Goal: Task Accomplishment & Management: Complete application form

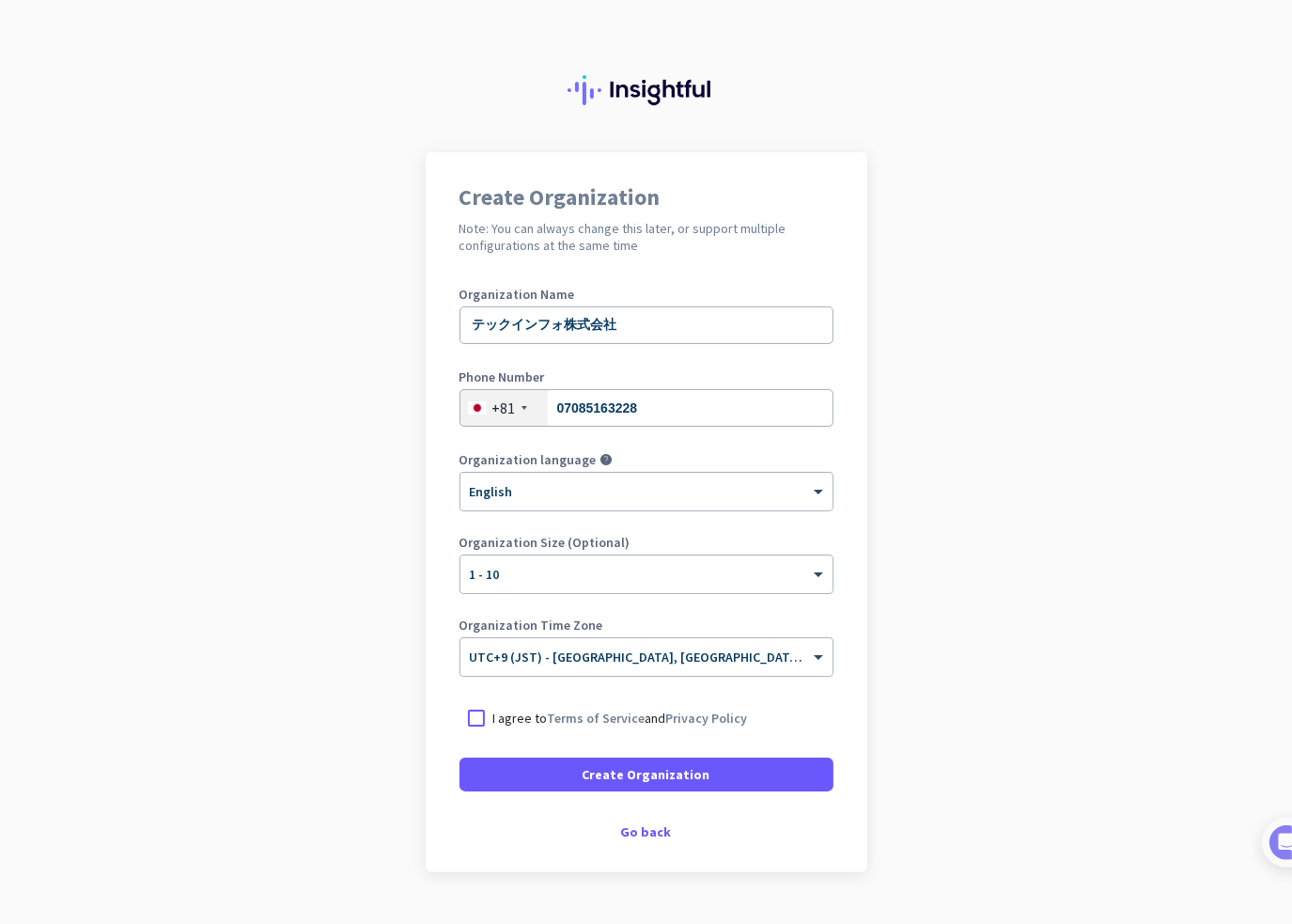
drag, startPoint x: 974, startPoint y: 445, endPoint x: 966, endPoint y: 467, distance: 23.4
click at [974, 447] on app-onboarding-organization "Create Organization Note: You can always change this later, or support multiple…" at bounding box center [646, 559] width 1292 height 814
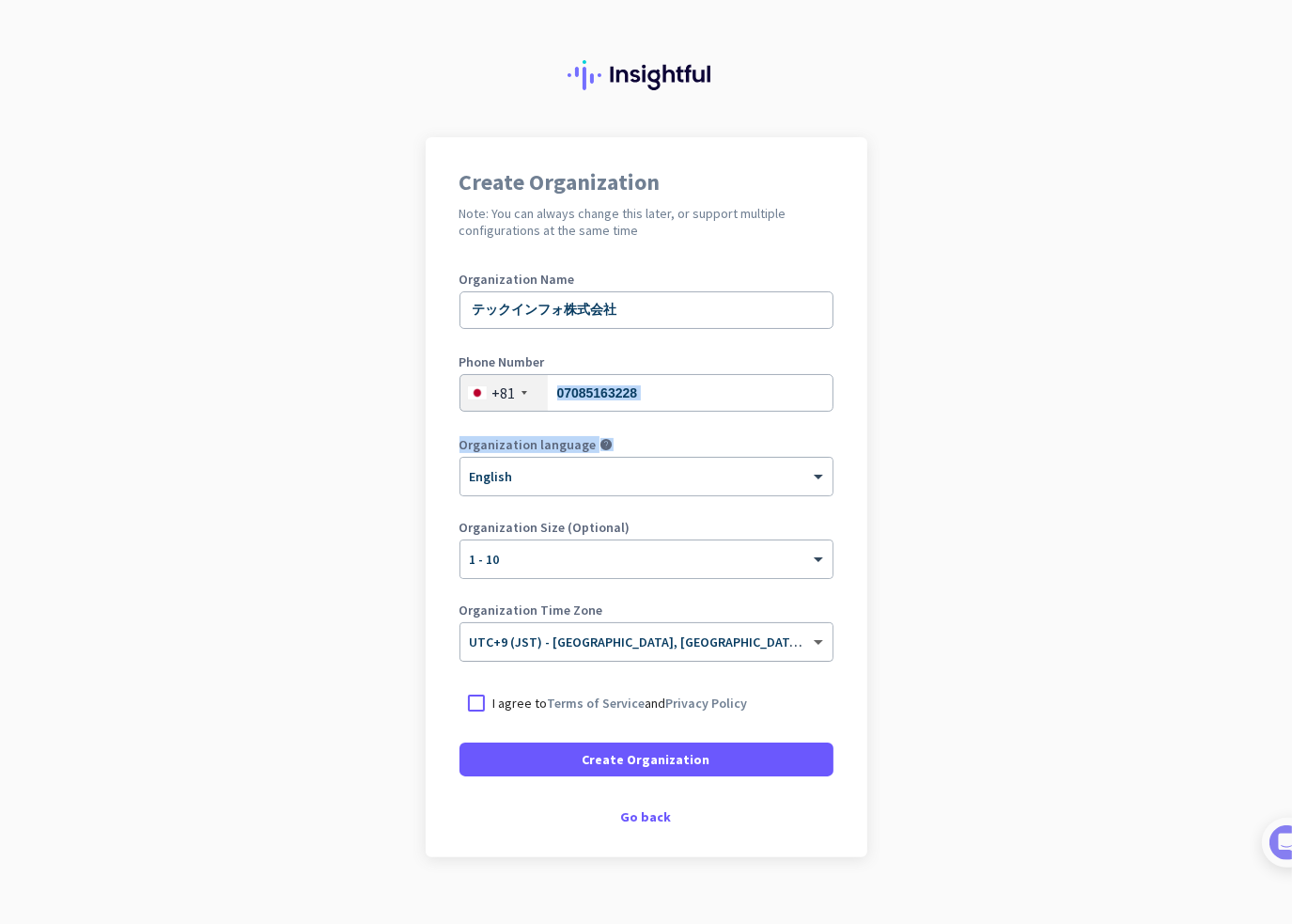
scroll to position [42, 0]
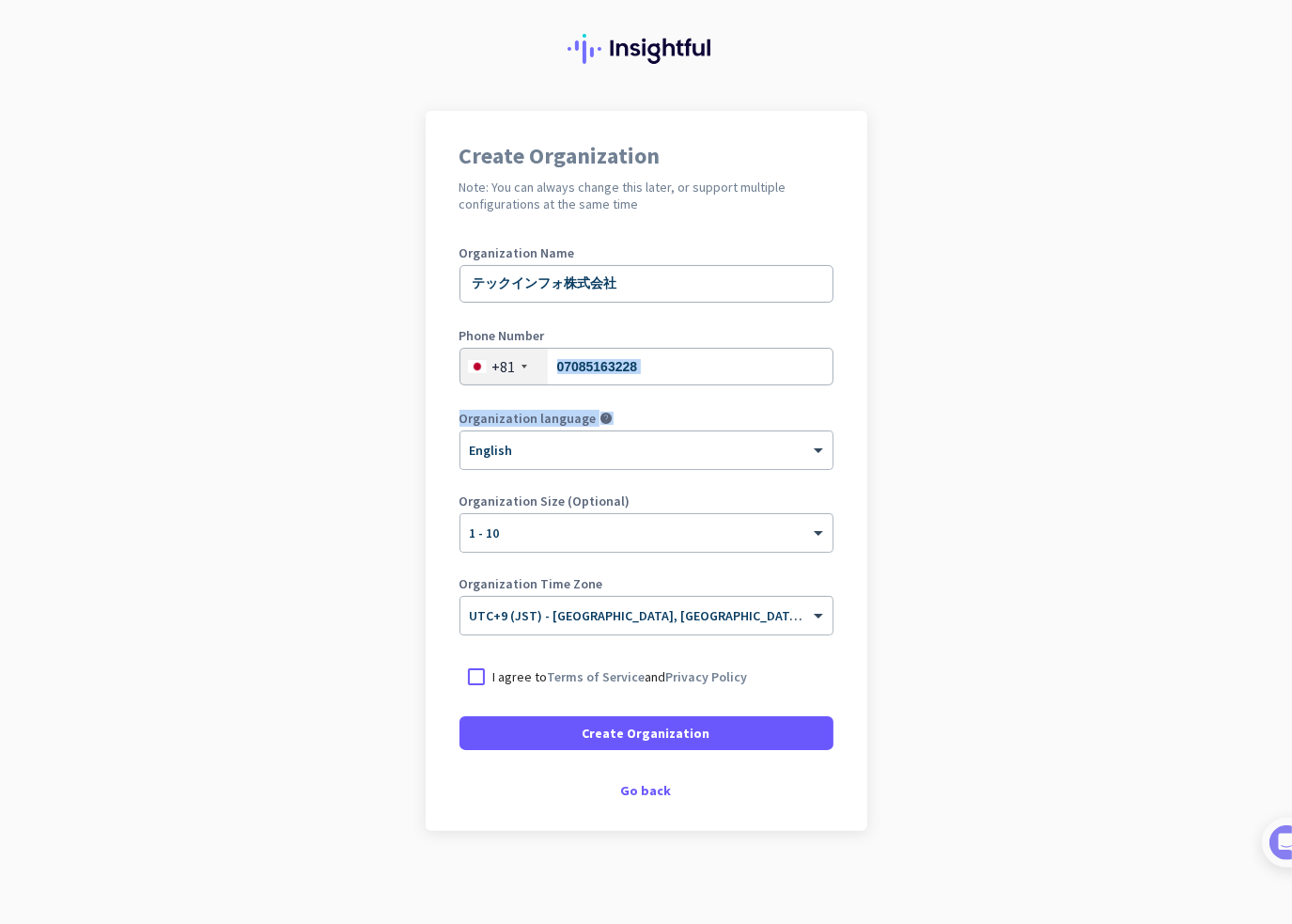
click at [475, 427] on div "Organization language help" at bounding box center [646, 421] width 374 height 19
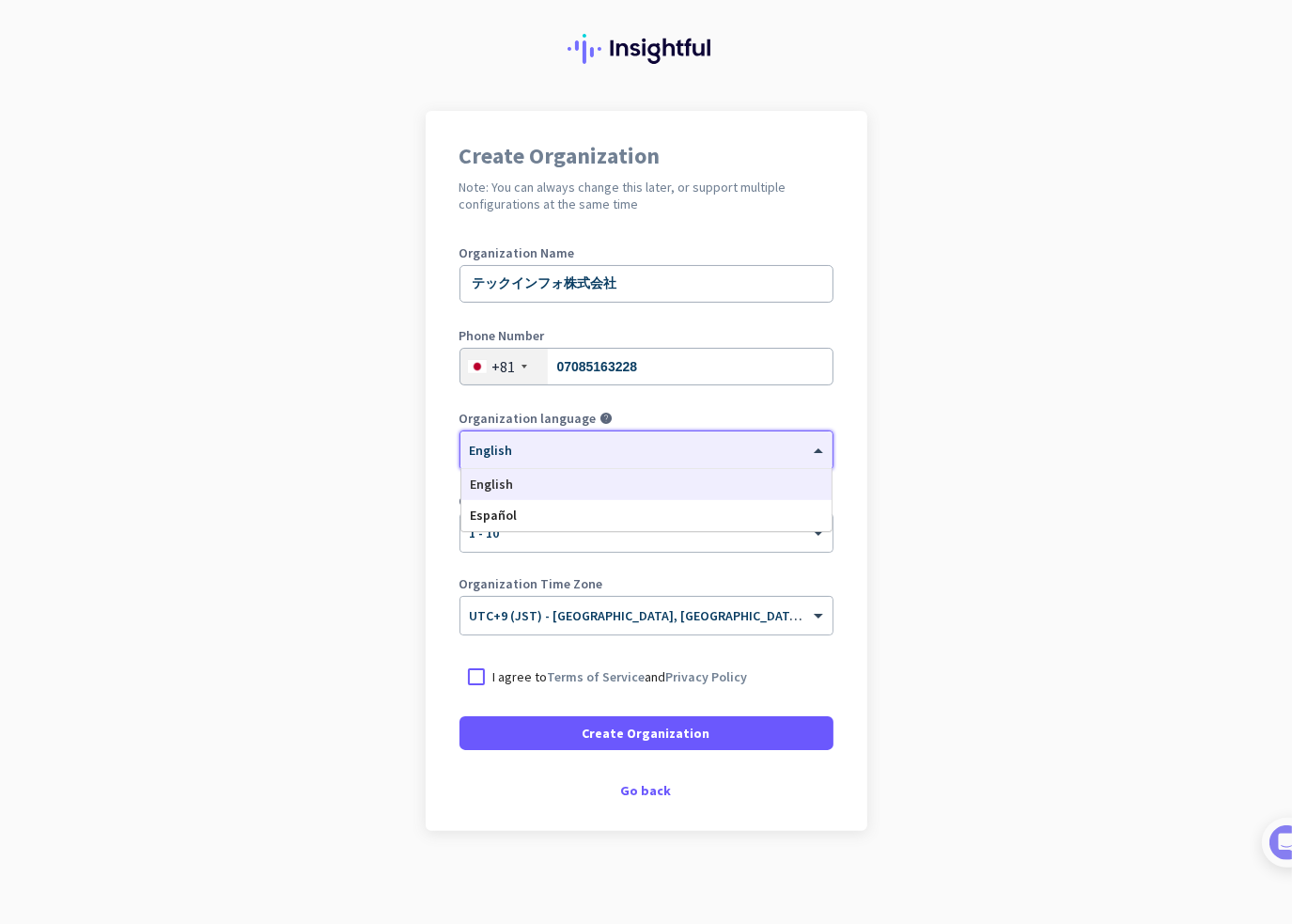
click at [488, 447] on div at bounding box center [646, 444] width 372 height 16
click at [1017, 490] on app-onboarding-organization "Create Organization Note: You can always change this later, or support multiple…" at bounding box center [646, 518] width 1292 height 814
click at [1013, 525] on app-onboarding-organization "Create Organization Note: You can always change this later, or support multiple…" at bounding box center [646, 518] width 1292 height 814
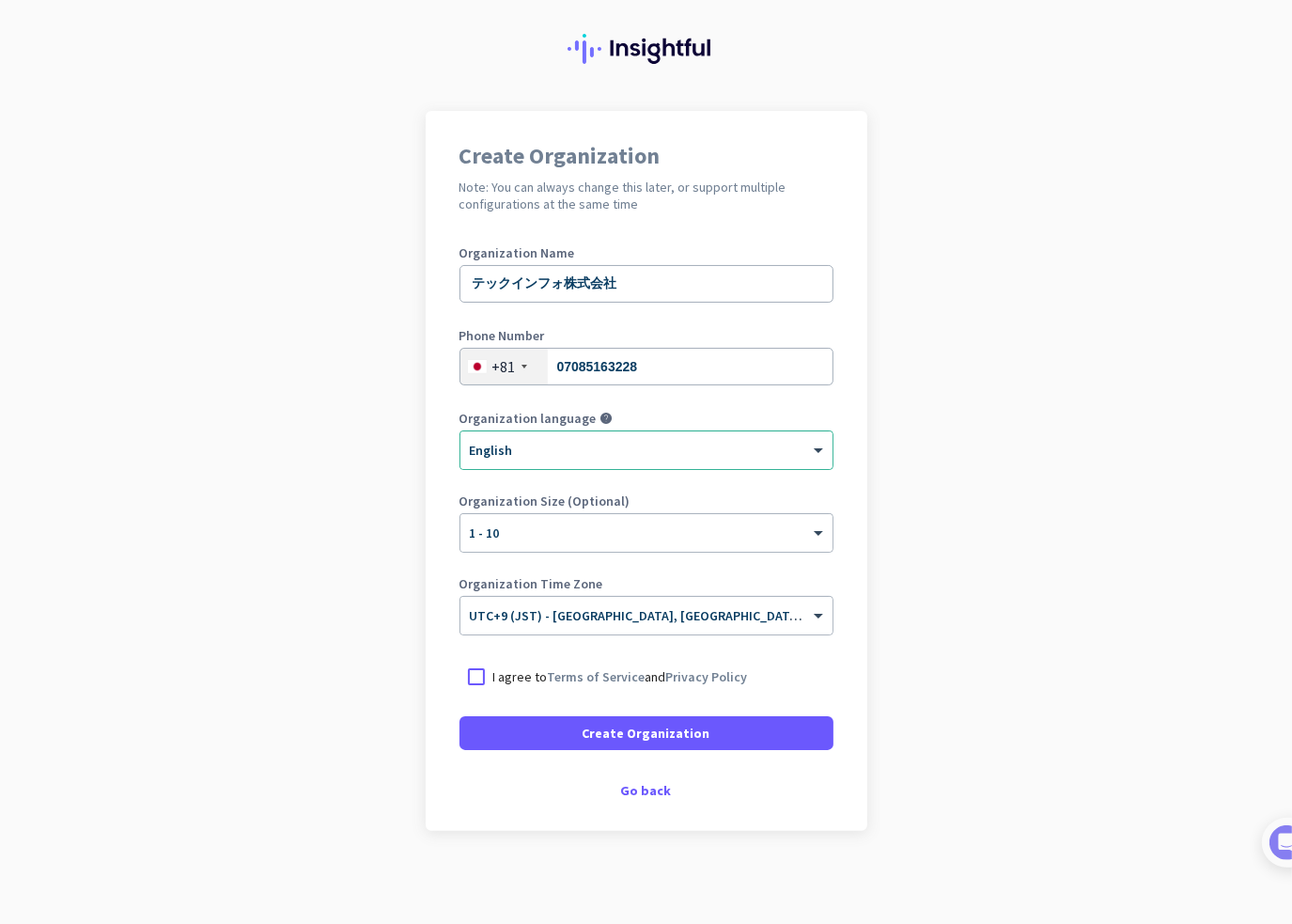
click at [968, 636] on app-onboarding-organization "Create Organization Note: You can always change this later, or support multiple…" at bounding box center [646, 518] width 1292 height 814
click at [459, 672] on div at bounding box center [476, 677] width 34 height 34
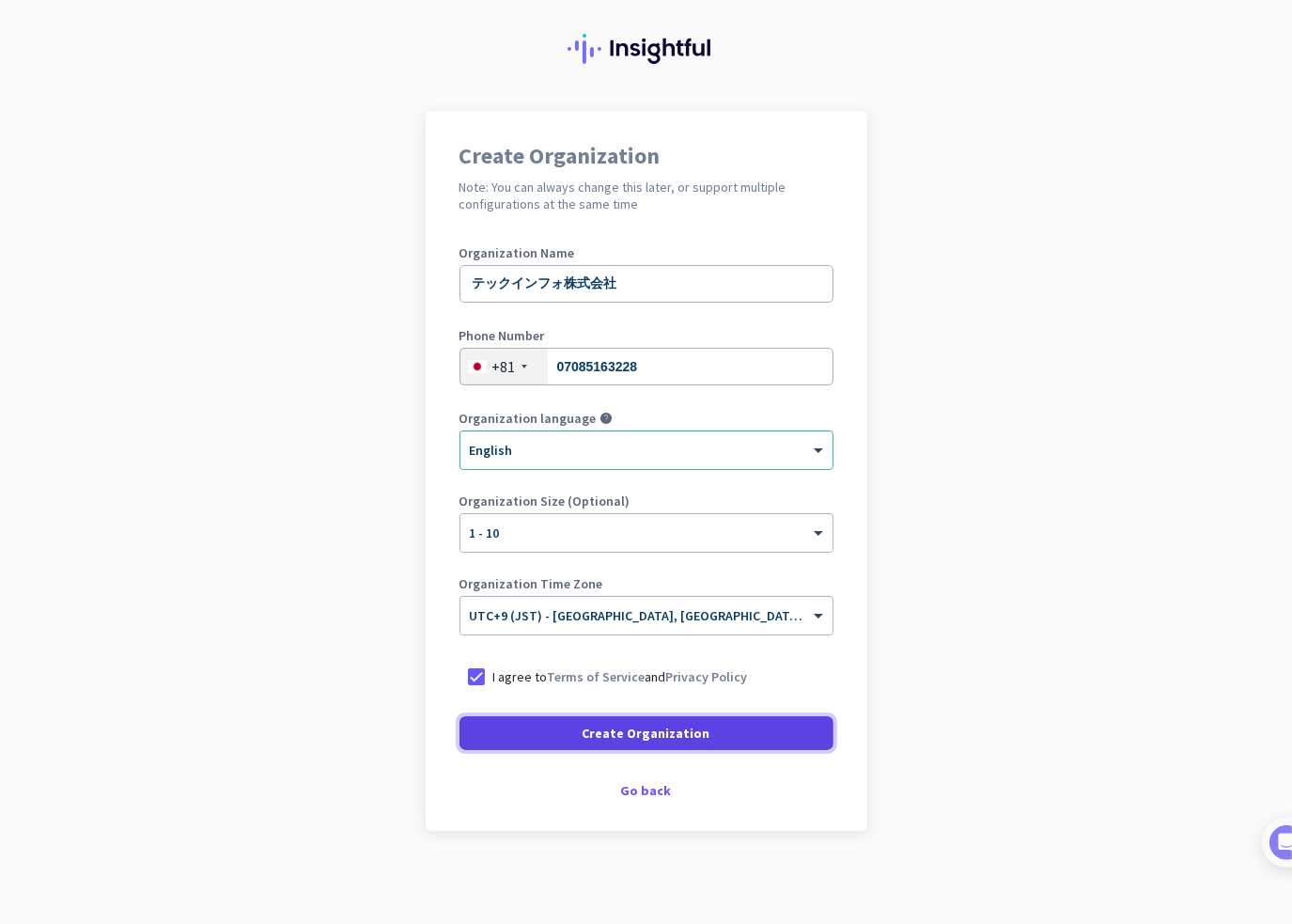
click at [628, 725] on span "Create Organization" at bounding box center [646, 732] width 128 height 19
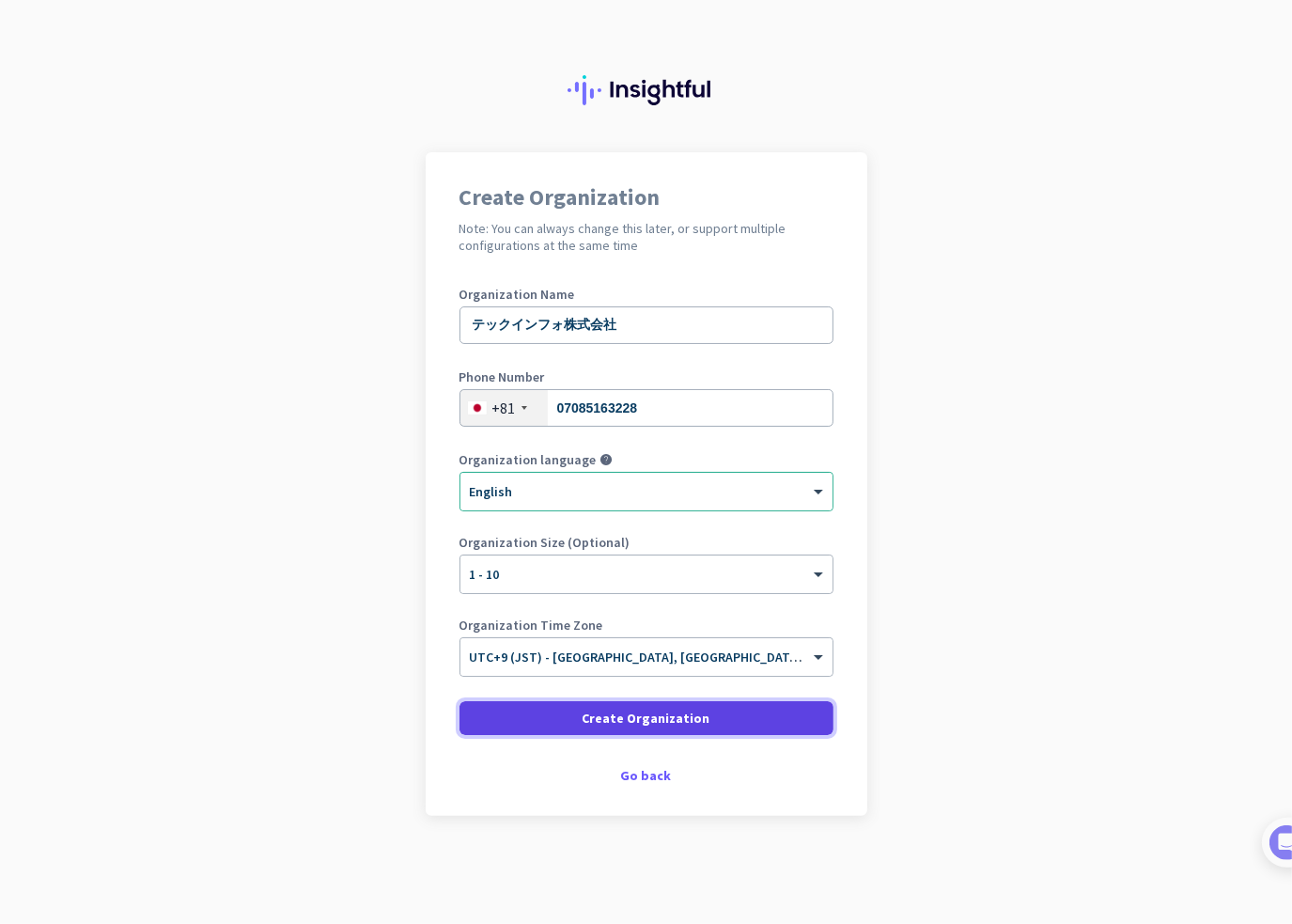
click at [737, 728] on span at bounding box center [646, 718] width 374 height 45
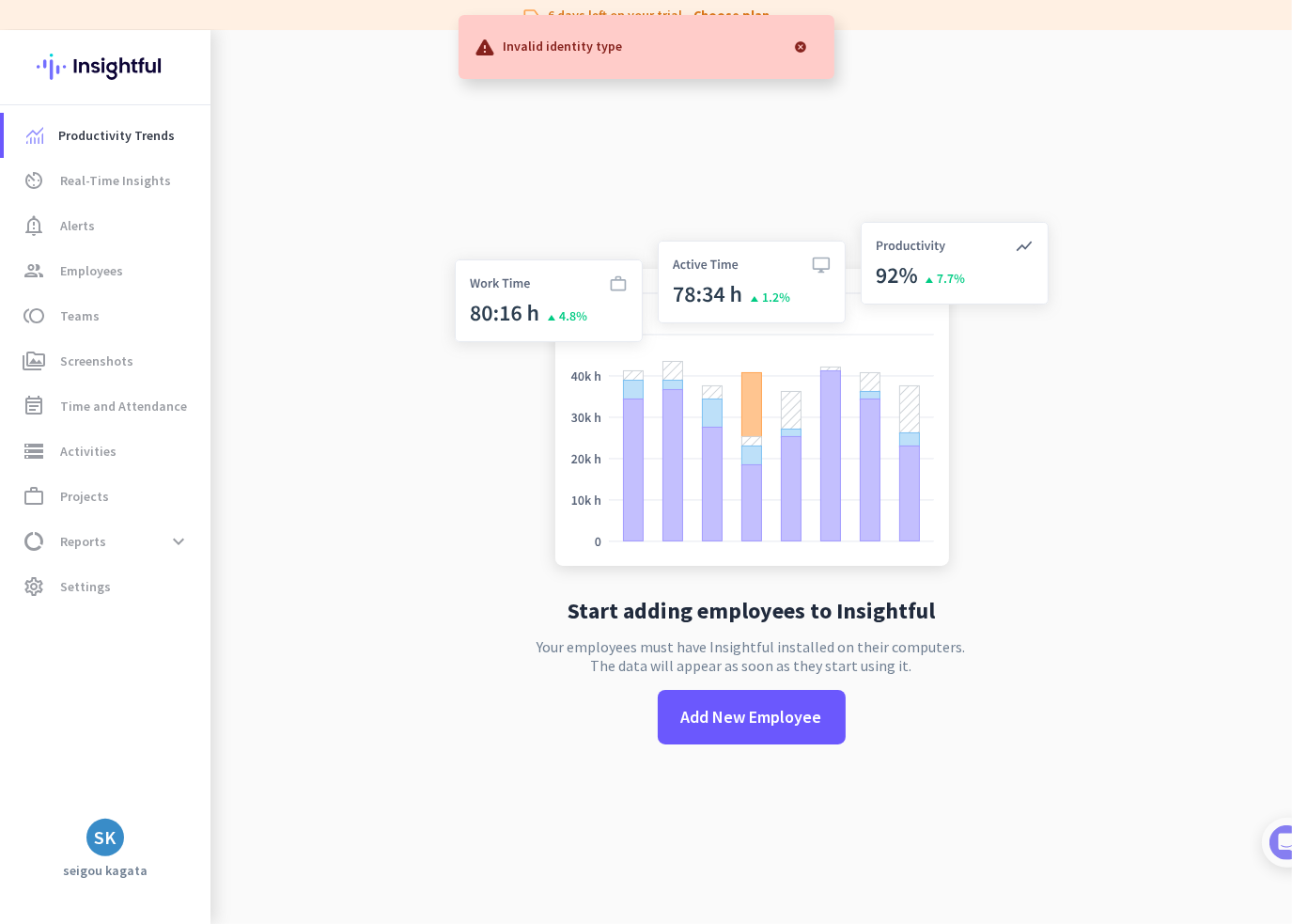
click at [1091, 642] on app-no-employees "Start adding employees to Insightful Your employees must have Insightful instal…" at bounding box center [751, 491] width 1082 height 924
click at [1097, 687] on app-no-employees "Start adding employees to Insightful Your employees must have Insightful instal…" at bounding box center [751, 491] width 1082 height 924
drag, startPoint x: 1087, startPoint y: 742, endPoint x: 986, endPoint y: 741, distance: 101.0
click at [1085, 743] on app-no-employees "Start adding employees to Insightful Your employees must have Insightful instal…" at bounding box center [751, 491] width 1082 height 924
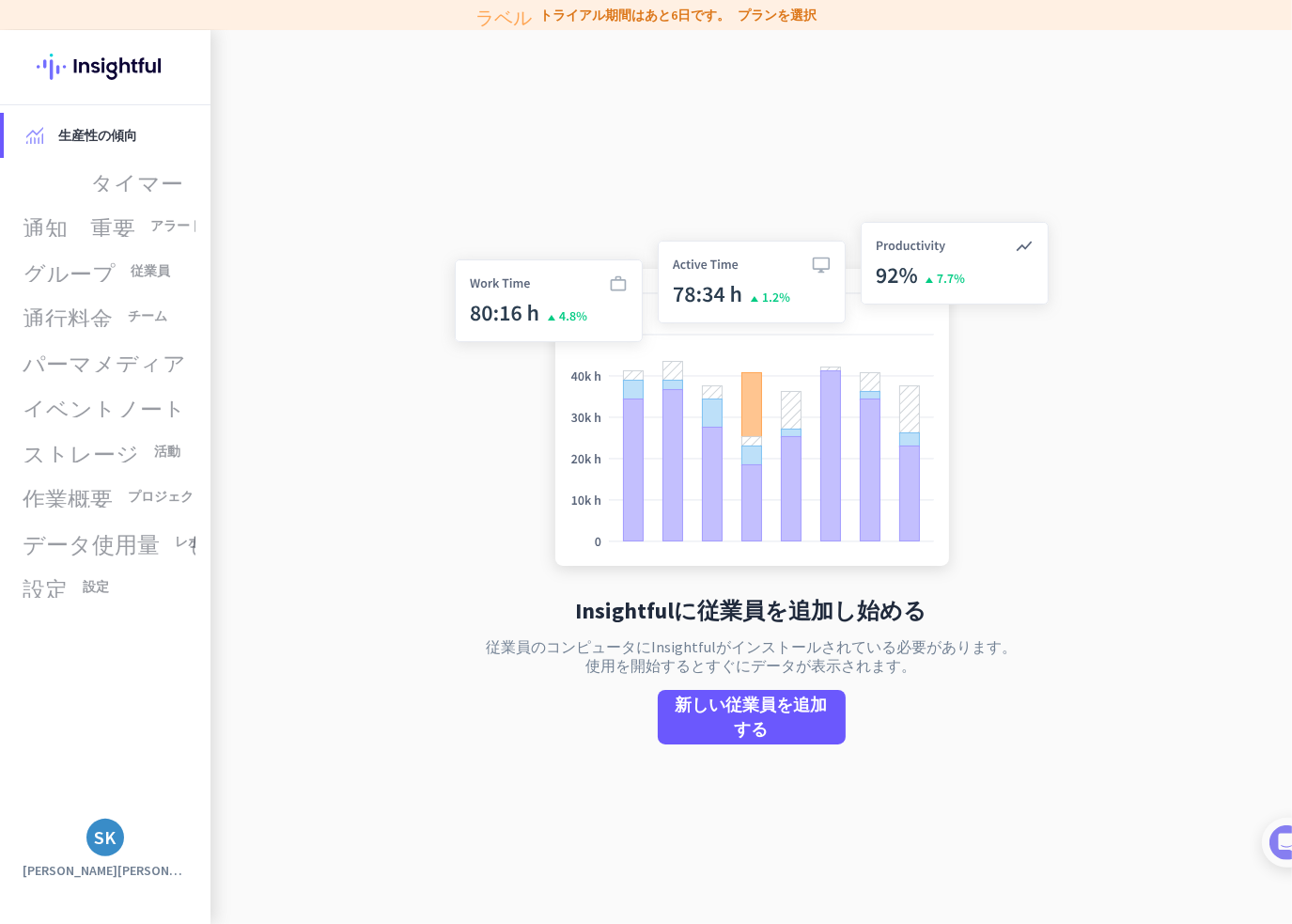
click at [1108, 619] on app-no-employees "Insightfulに従業員を追加し始める 従業員のコンピュータにInsightfulがインストールされている必要があります。 使用を開始するとすぐにデータが…" at bounding box center [751, 491] width 1082 height 924
click at [1105, 634] on app-no-employees "Insightfulに従業員を追加し始める 従業員のコンピュータにInsightfulがインストールされている必要があります。 使用を開始するとすぐにデータが…" at bounding box center [751, 491] width 1082 height 924
click at [143, 191] on font "av_タイマー" at bounding box center [103, 180] width 161 height 23
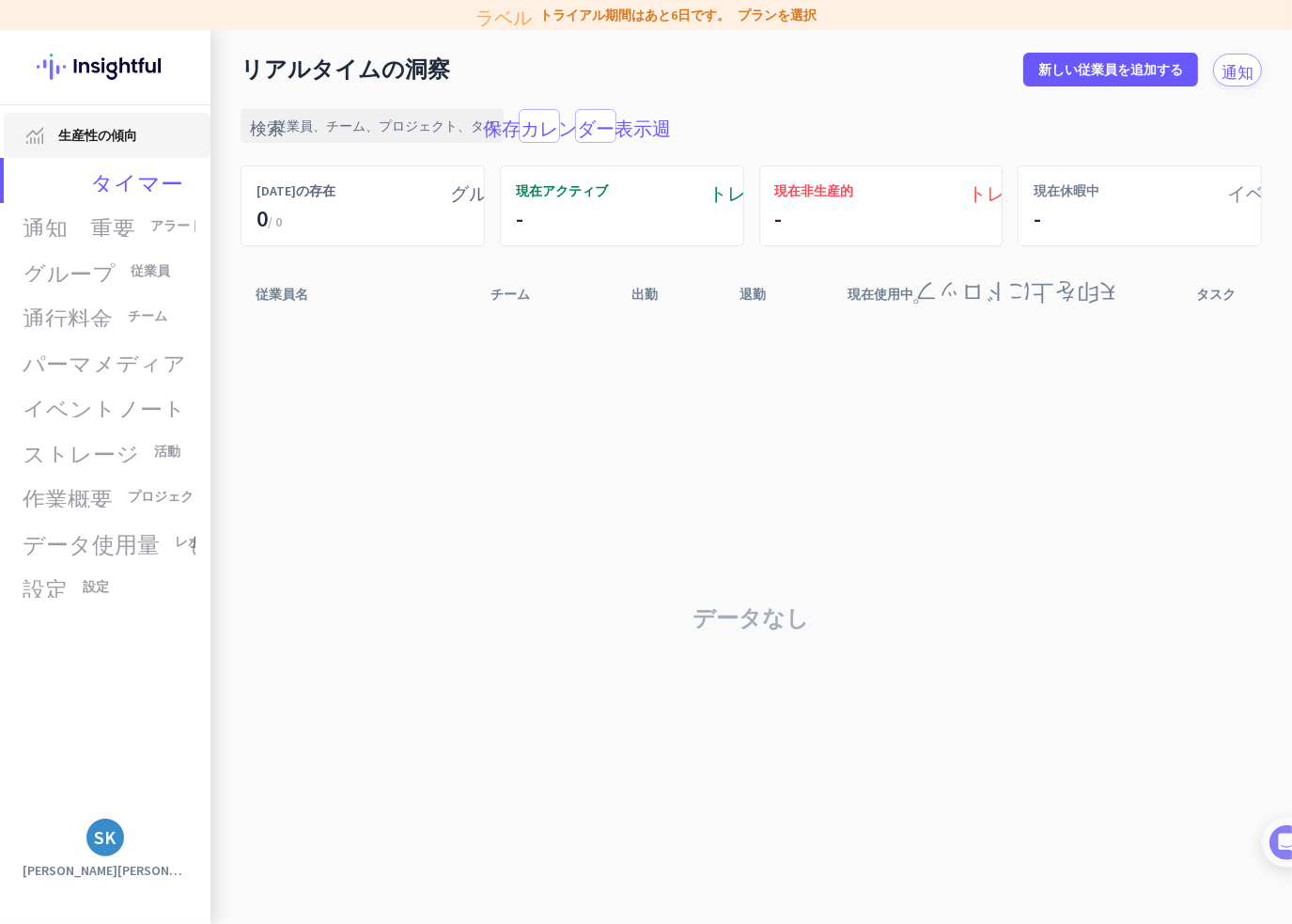
click at [116, 152] on link "生産性の傾向" at bounding box center [107, 135] width 206 height 45
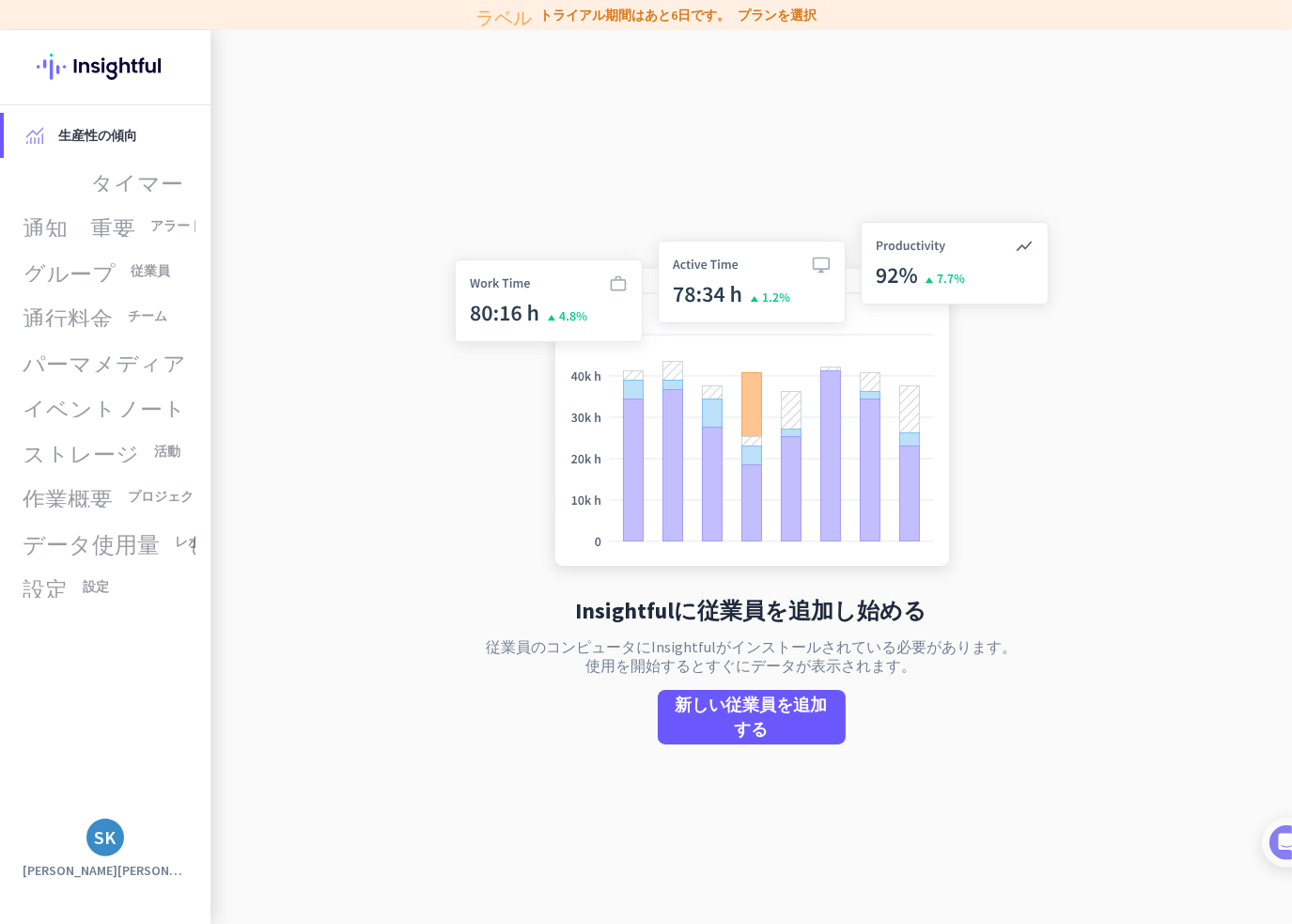
click at [317, 103] on app-no-employees "Insightfulに従業員を追加し始める 従業員のコンピュータにInsightfulがインストールされている必要があります。 使用を開始するとすぐにデータが…" at bounding box center [751, 491] width 1082 height 924
click at [1024, 555] on img at bounding box center [751, 397] width 622 height 374
drag, startPoint x: 1210, startPoint y: 567, endPoint x: 1200, endPoint y: 570, distance: 10.4
click at [1209, 568] on app-no-employees "Insightfulに従業員を追加し始める 従業員のコンピュータにInsightfulがインストールされている必要があります。 使用を開始するとすぐにデータが…" at bounding box center [751, 491] width 1082 height 924
